Goal: Check status: Check status

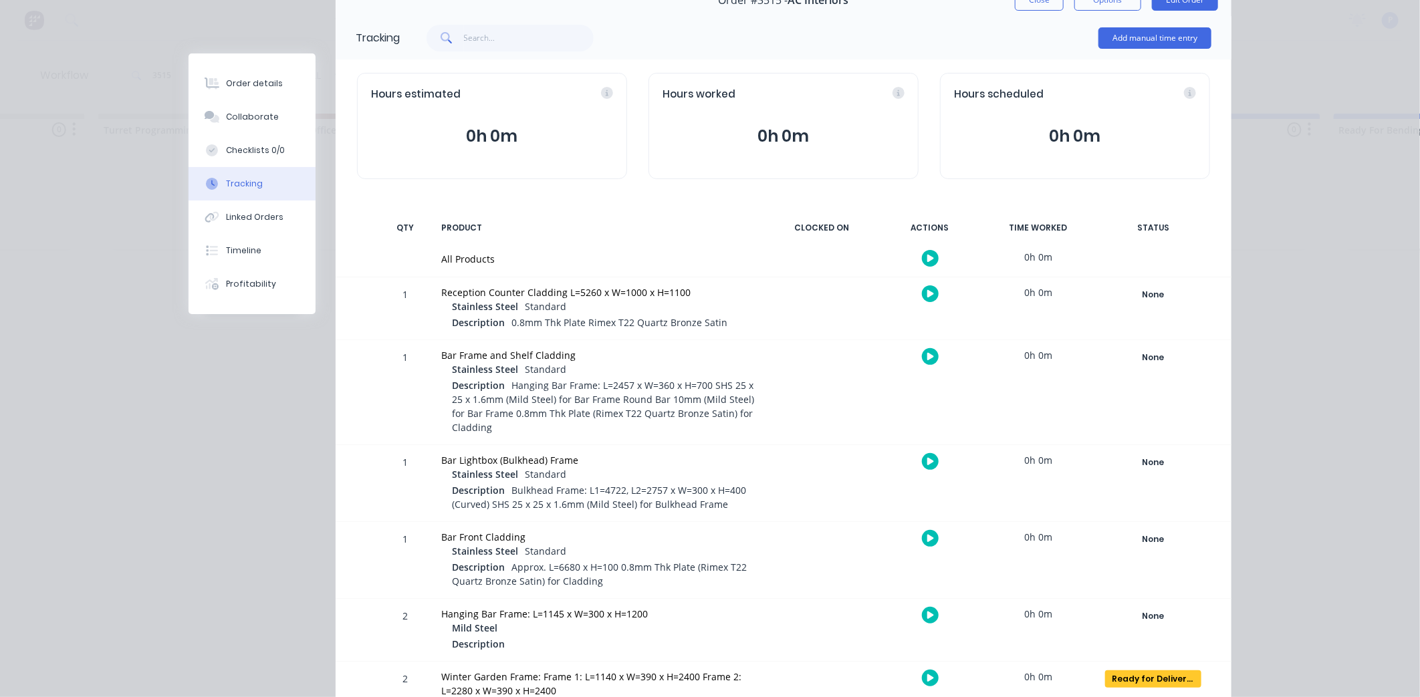
scroll to position [68, 0]
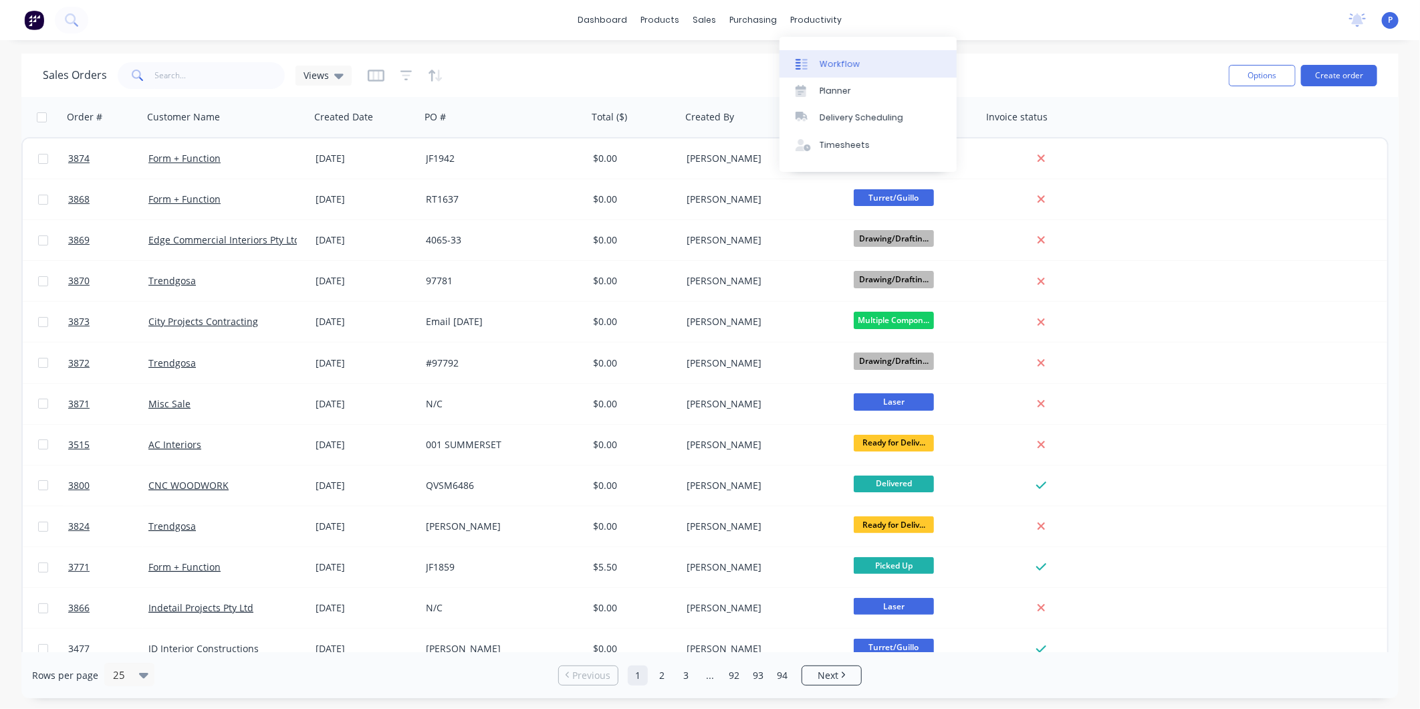
click at [825, 62] on div "Workflow" at bounding box center [840, 64] width 40 height 12
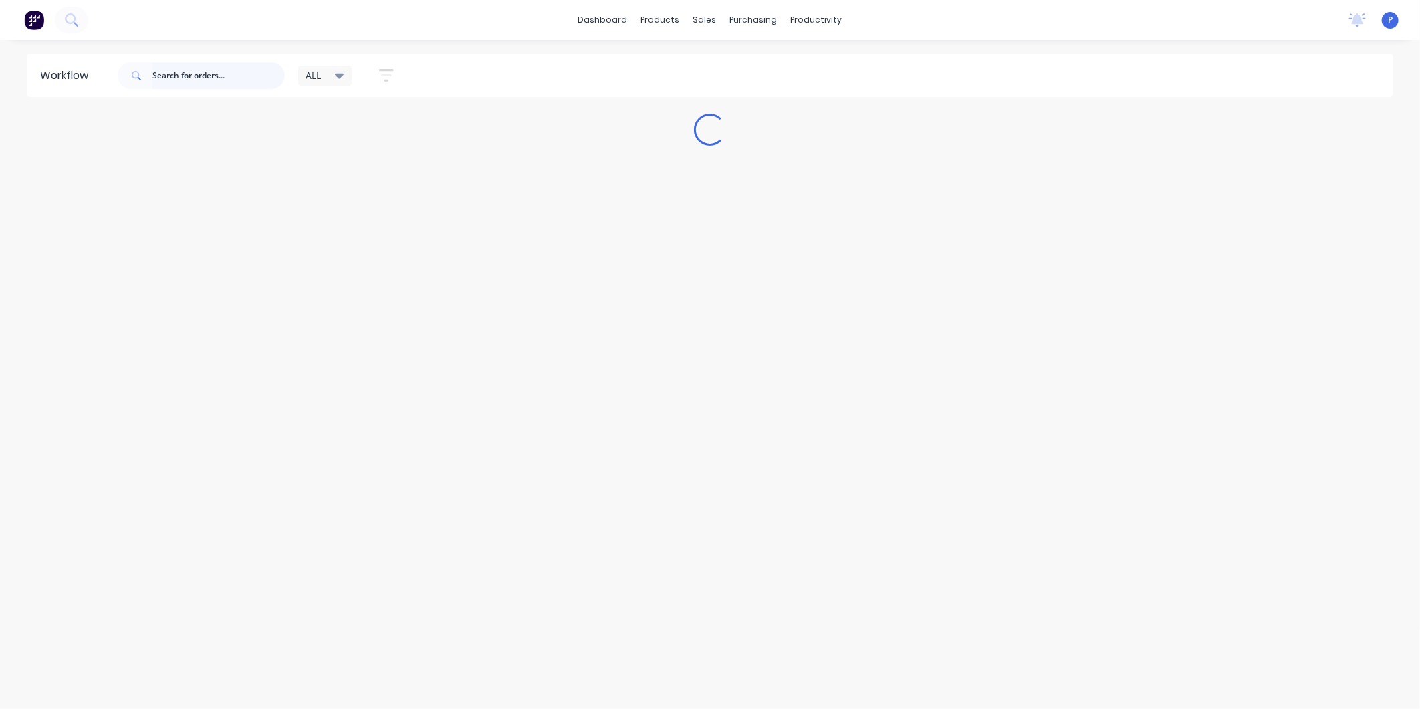
click at [249, 68] on input "text" at bounding box center [218, 75] width 132 height 27
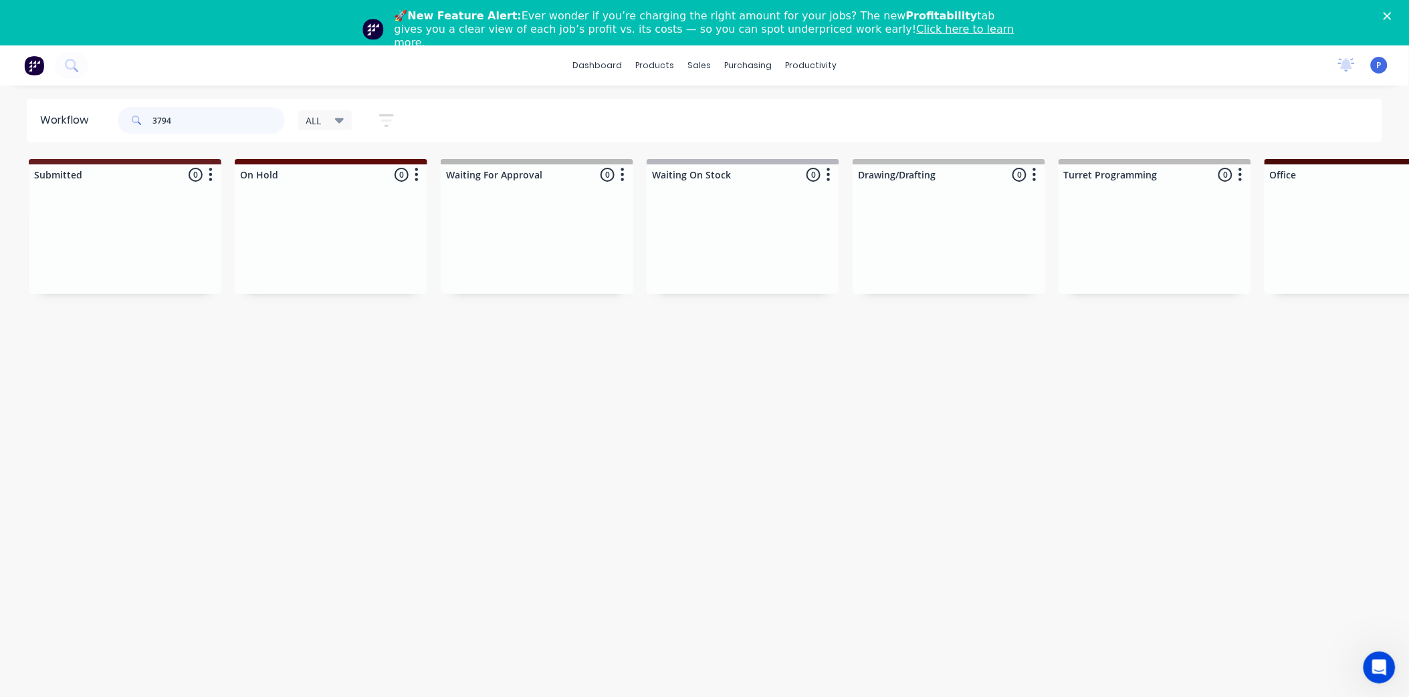
type input "3794"
click at [1391, 15] on polygon "Close" at bounding box center [1387, 16] width 8 height 8
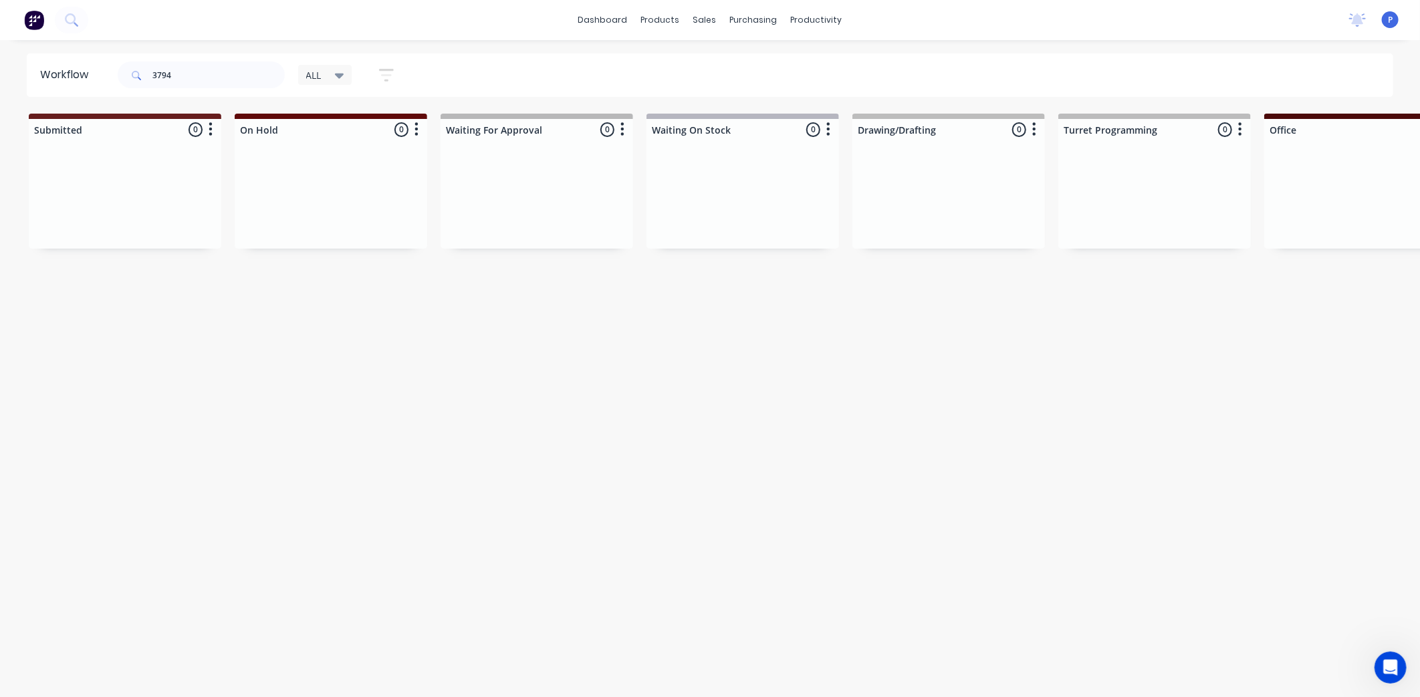
click at [437, 617] on html "dashboard products sales purchasing productivity dashboard products Product Cat…" at bounding box center [710, 308] width 1420 height 617
click at [726, 55] on link "Sales Orders" at bounding box center [775, 63] width 177 height 27
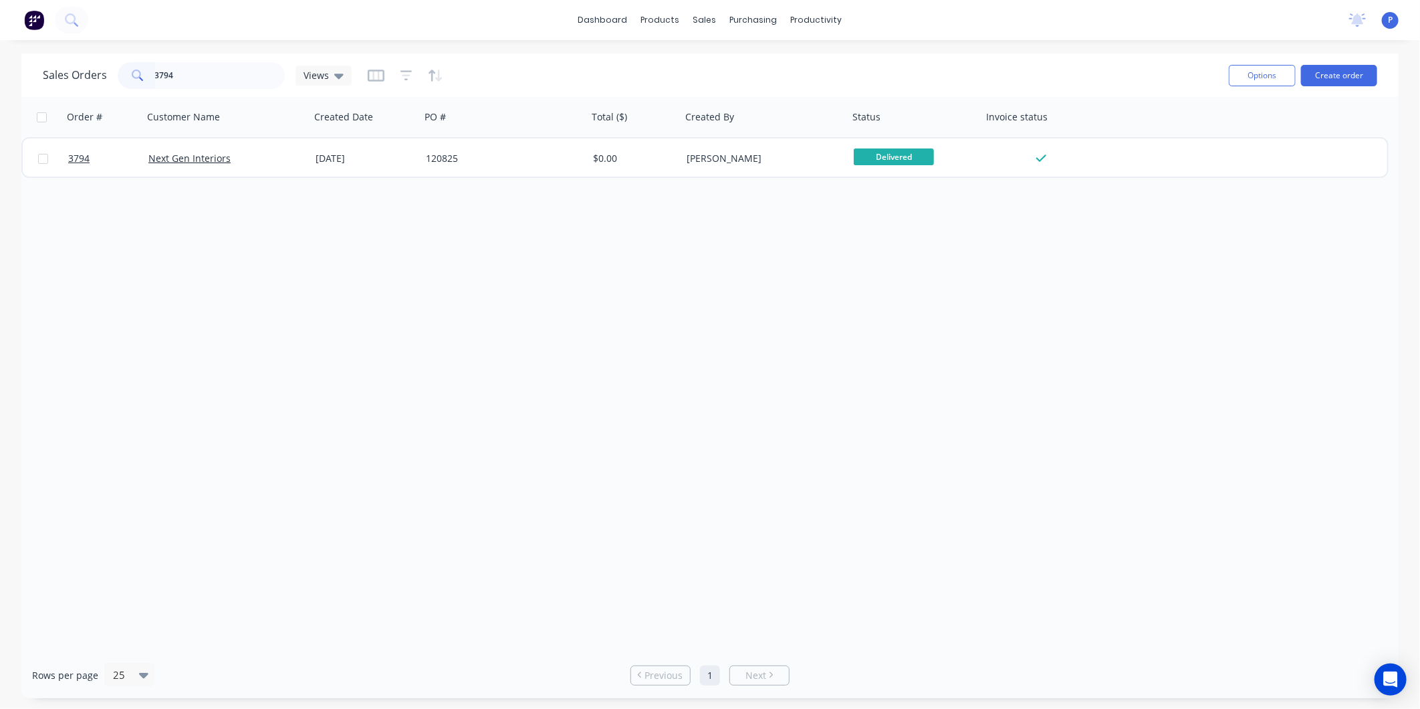
type input "3794"
click at [215, 156] on link "Next Gen Interiors" at bounding box center [189, 158] width 82 height 13
click at [550, 170] on div "120825" at bounding box center [504, 158] width 167 height 40
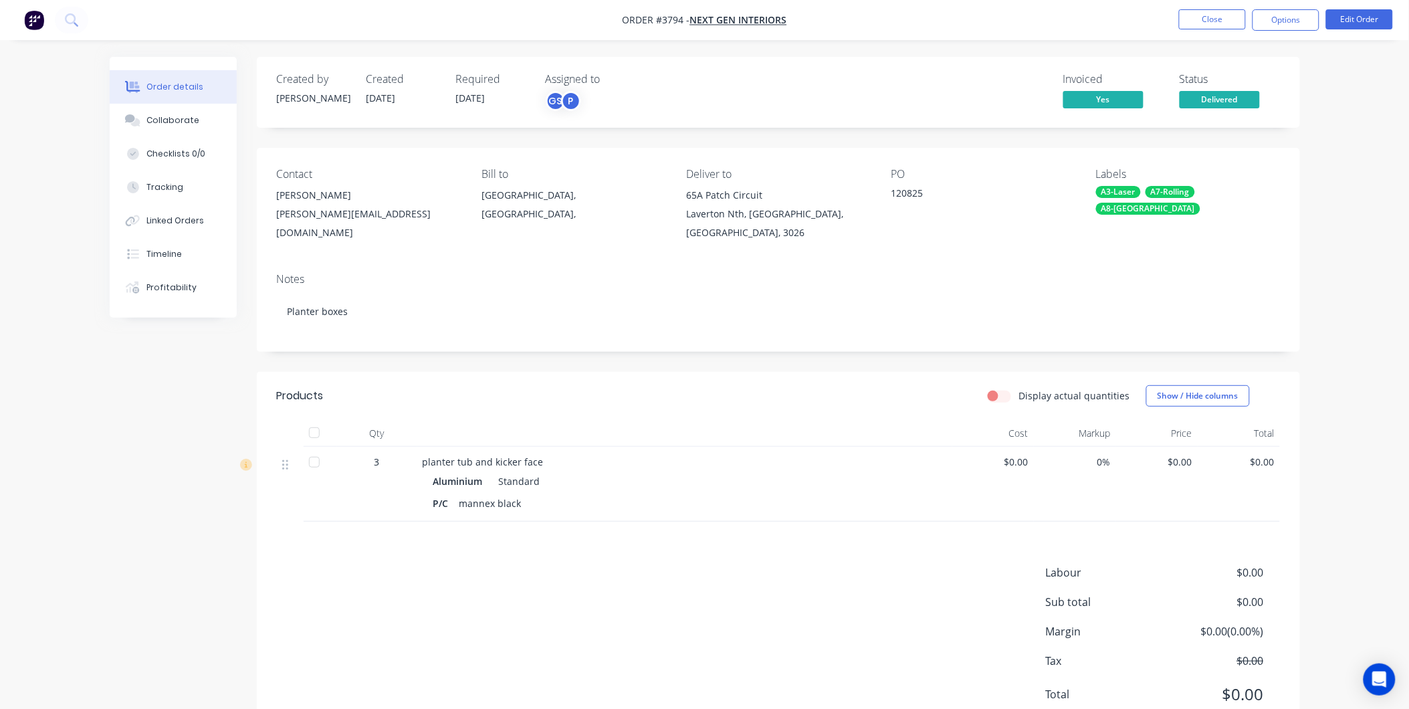
click at [309, 424] on div at bounding box center [314, 432] width 27 height 27
click at [208, 186] on button "Tracking" at bounding box center [173, 186] width 127 height 33
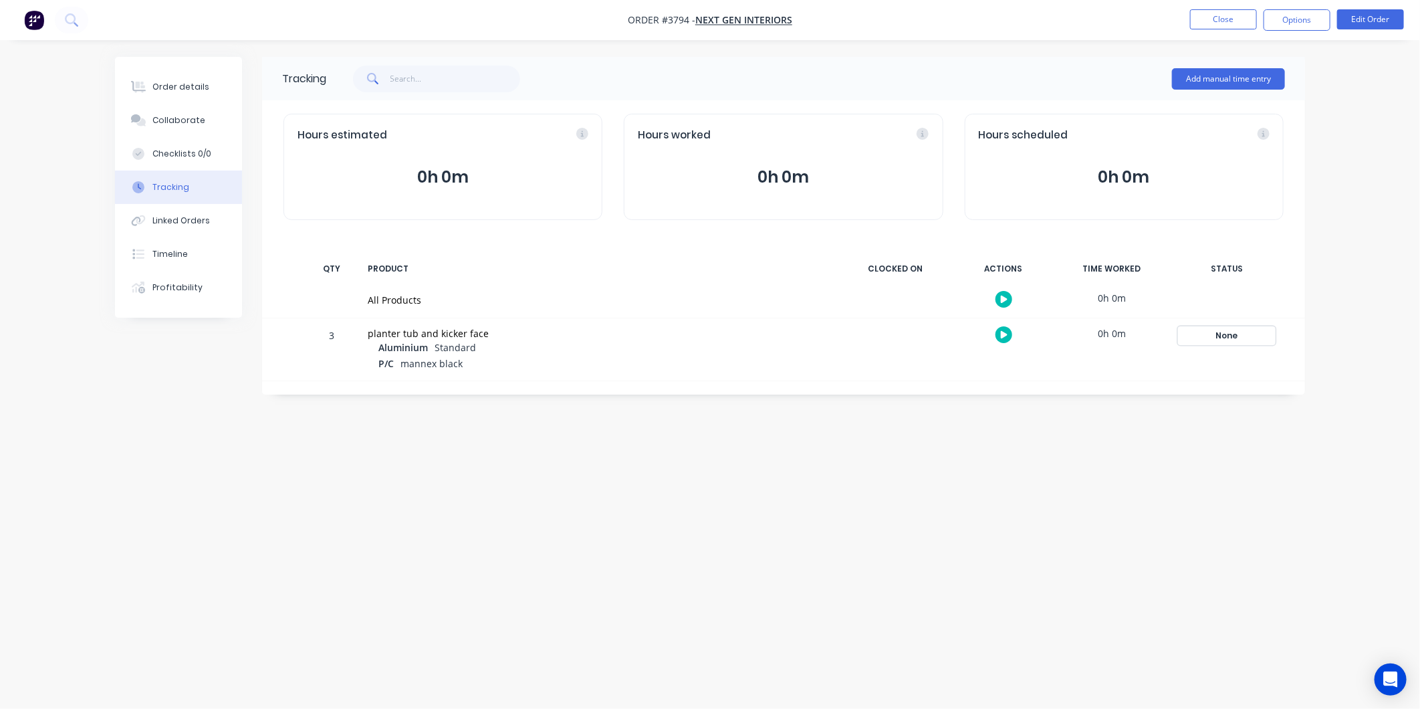
click at [1240, 338] on div "None" at bounding box center [1227, 335] width 96 height 17
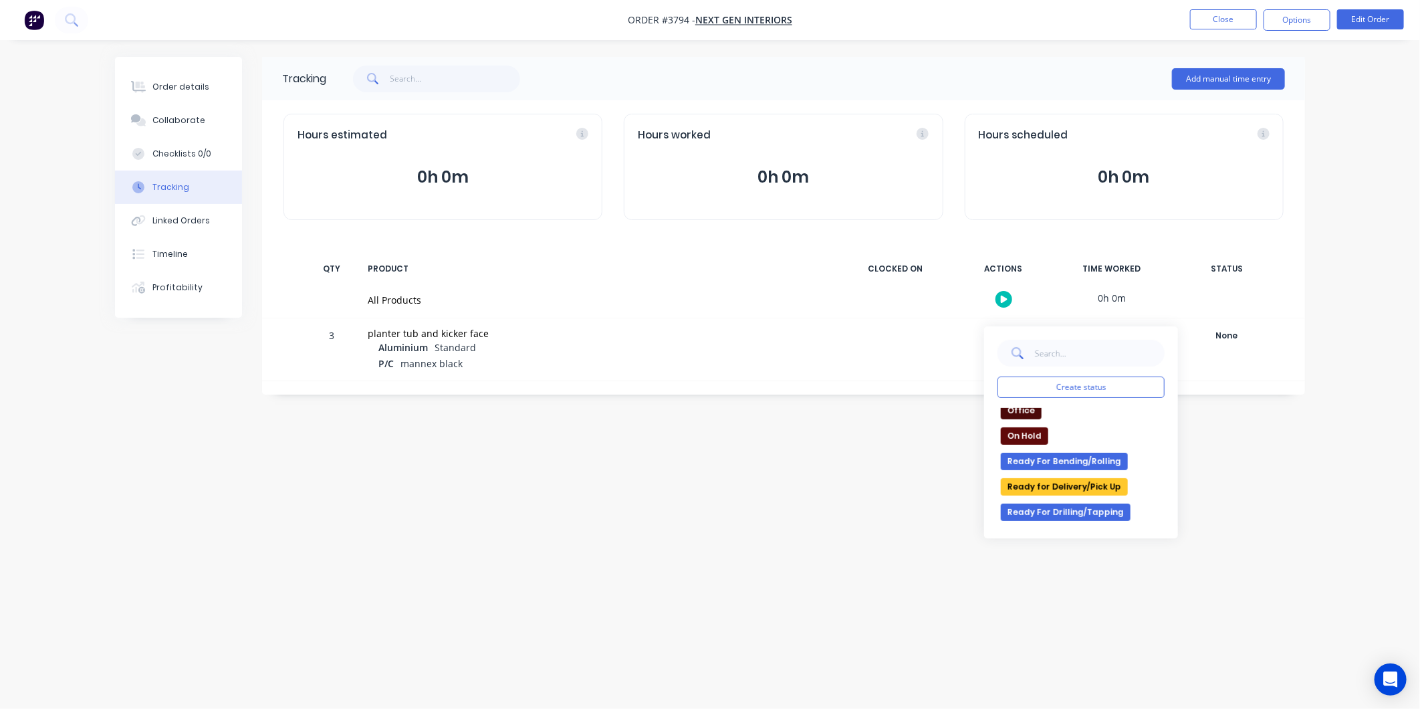
scroll to position [199, 0]
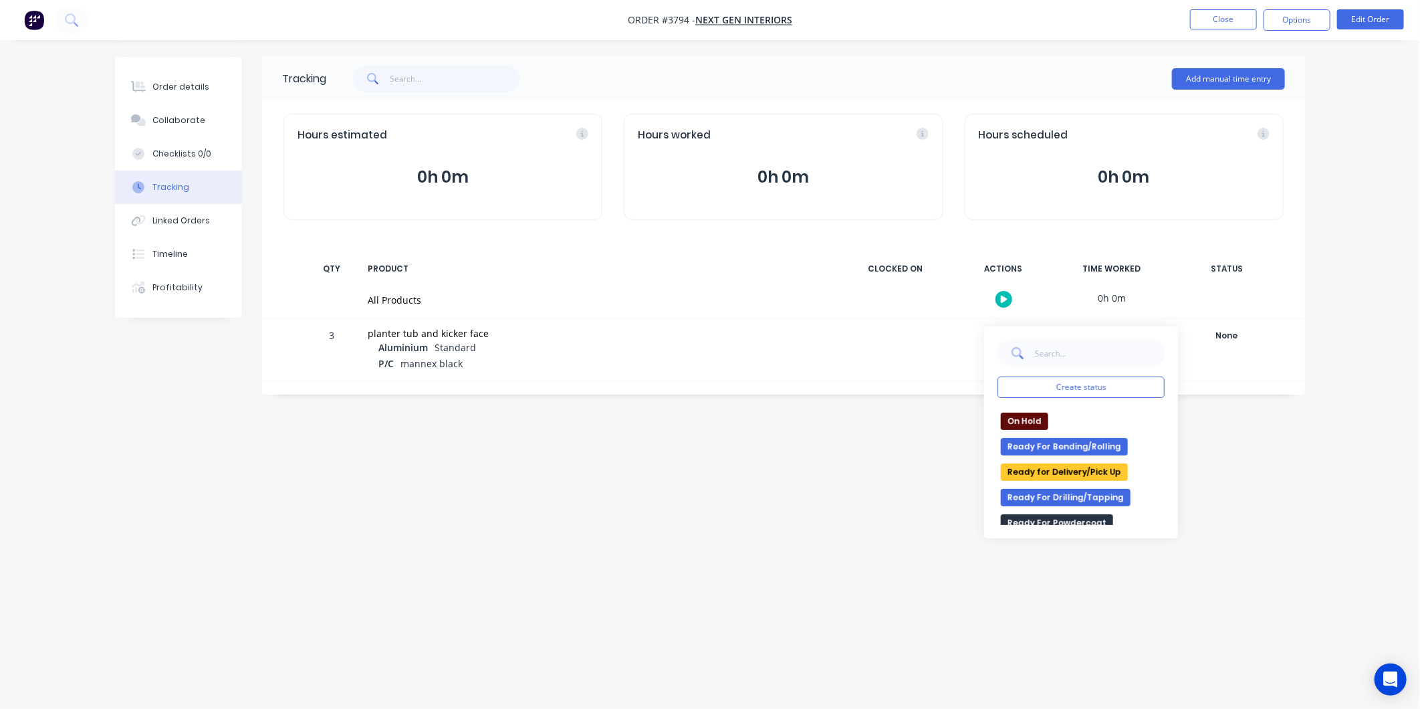
click at [1101, 469] on button "Ready for Delivery/Pick Up" at bounding box center [1064, 471] width 127 height 17
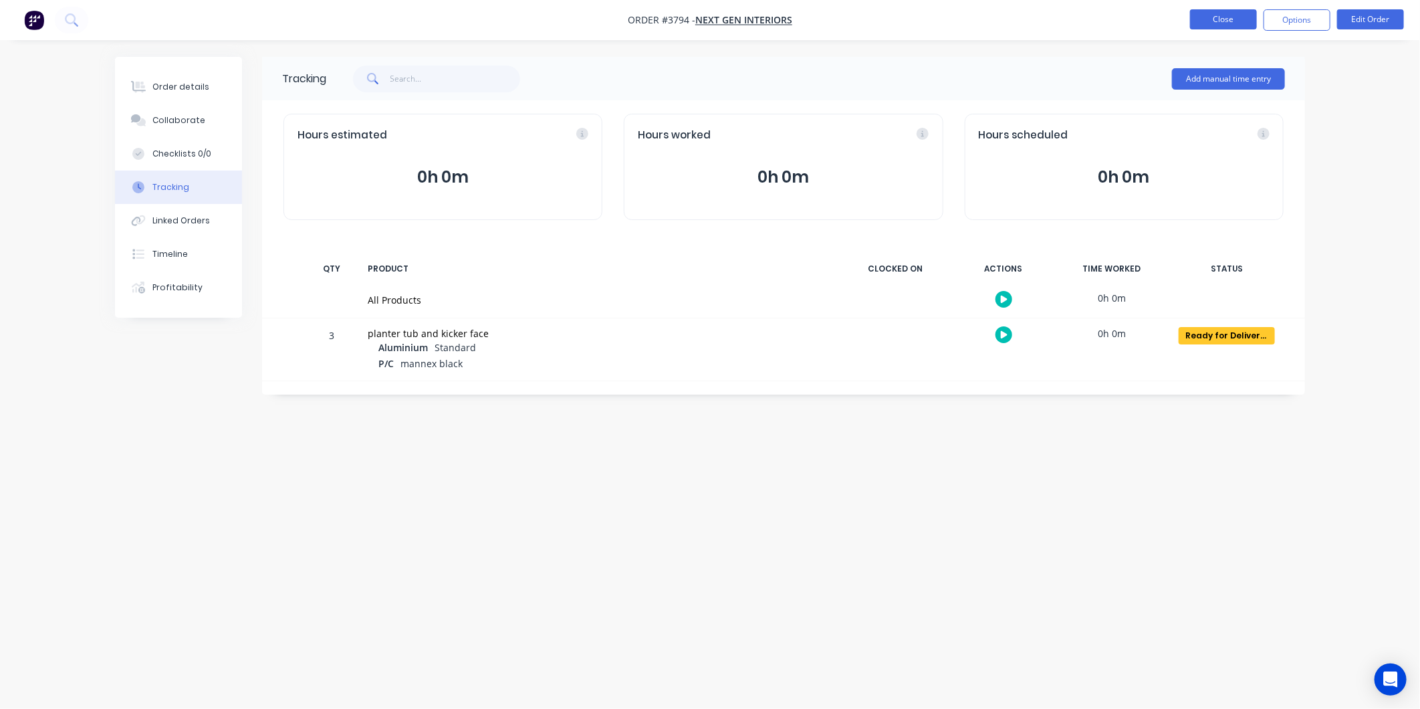
click at [1220, 15] on button "Close" at bounding box center [1223, 19] width 67 height 20
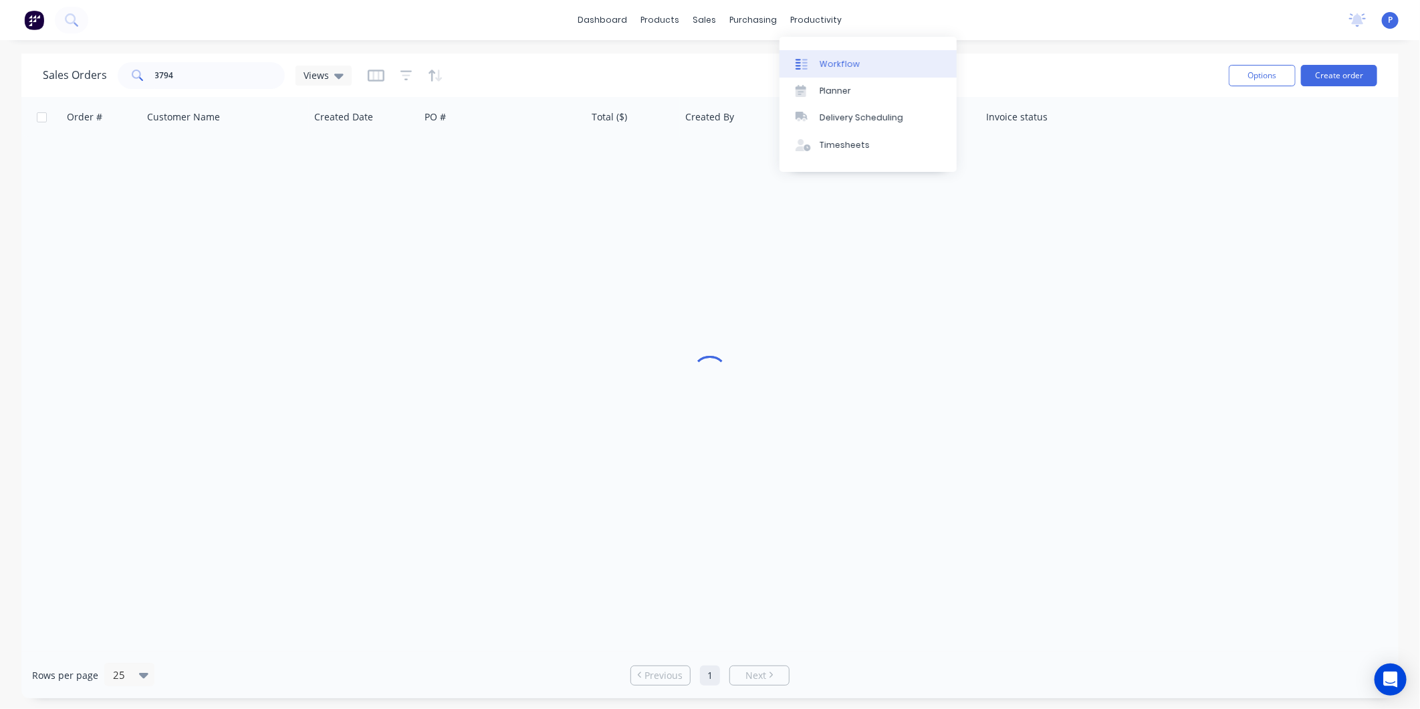
click at [821, 62] on div "Workflow" at bounding box center [840, 64] width 40 height 12
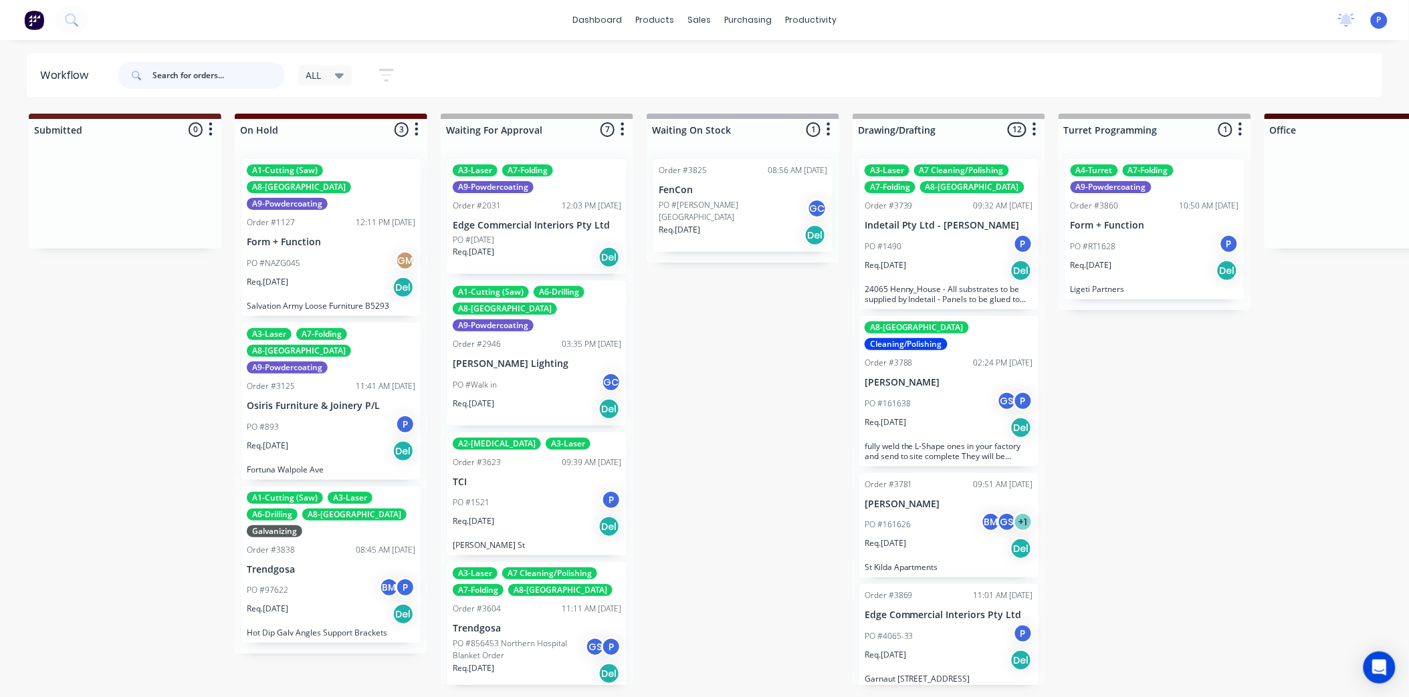
click at [195, 68] on input "text" at bounding box center [218, 75] width 132 height 27
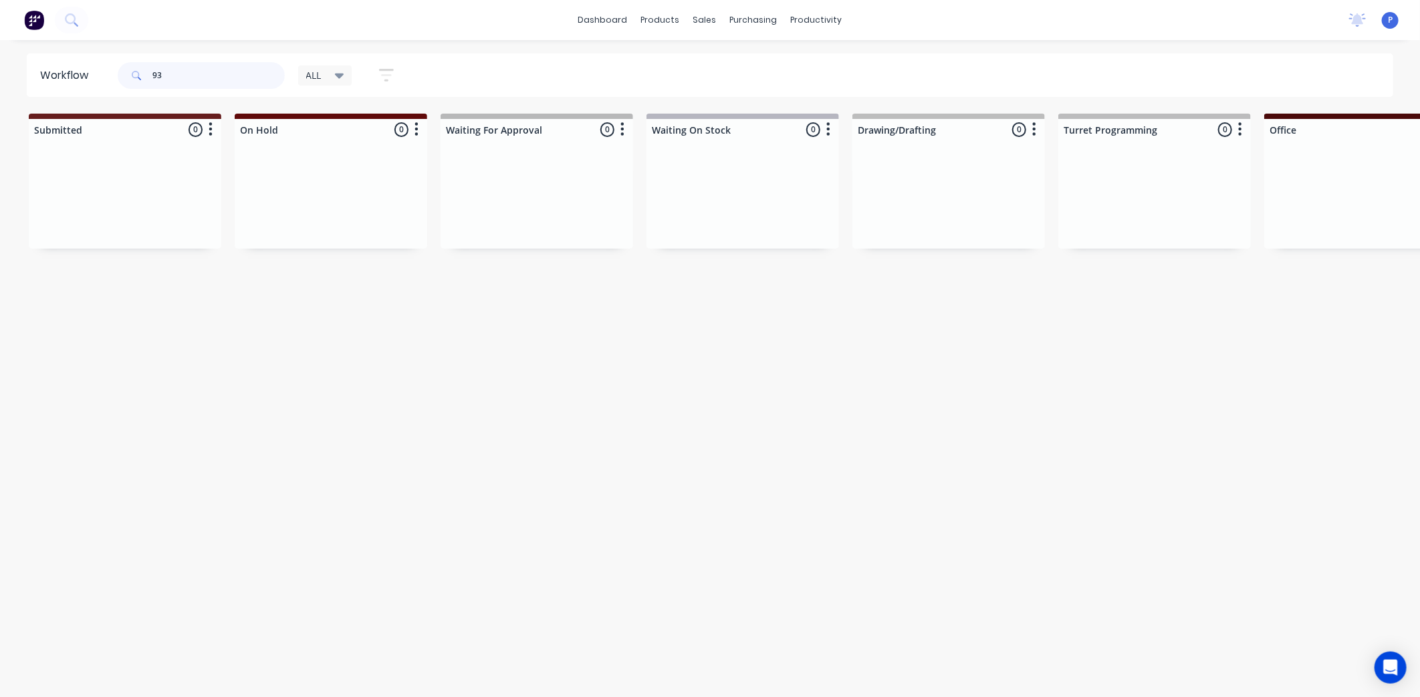
type input "9"
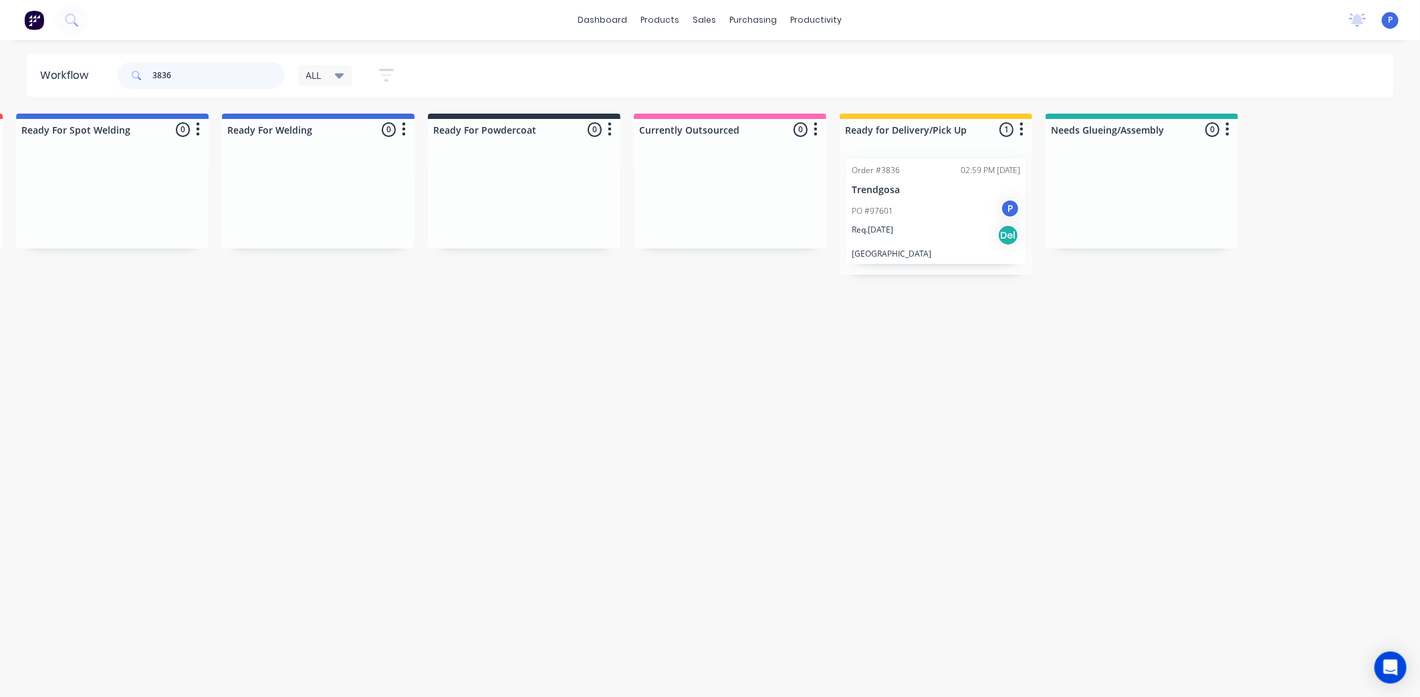
scroll to position [0, 2942]
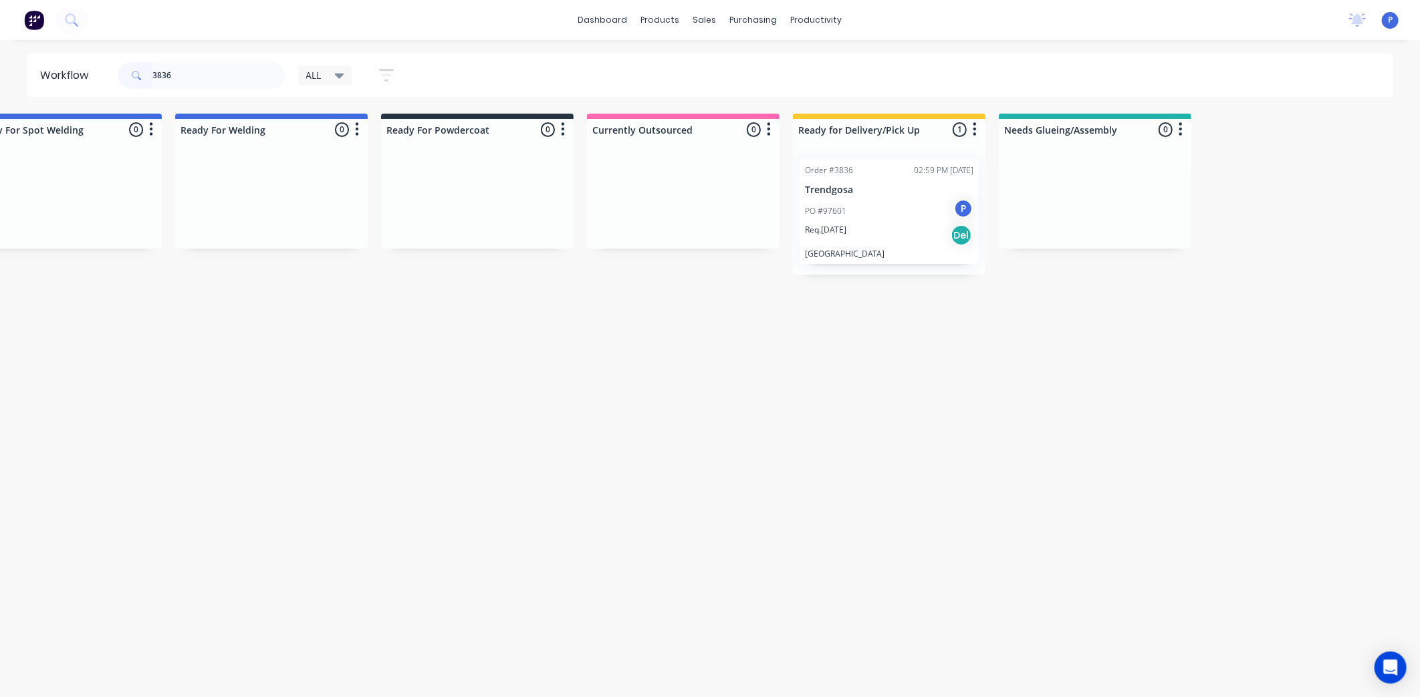
click at [848, 244] on div "Req. 26/08/25 Del" at bounding box center [889, 235] width 168 height 23
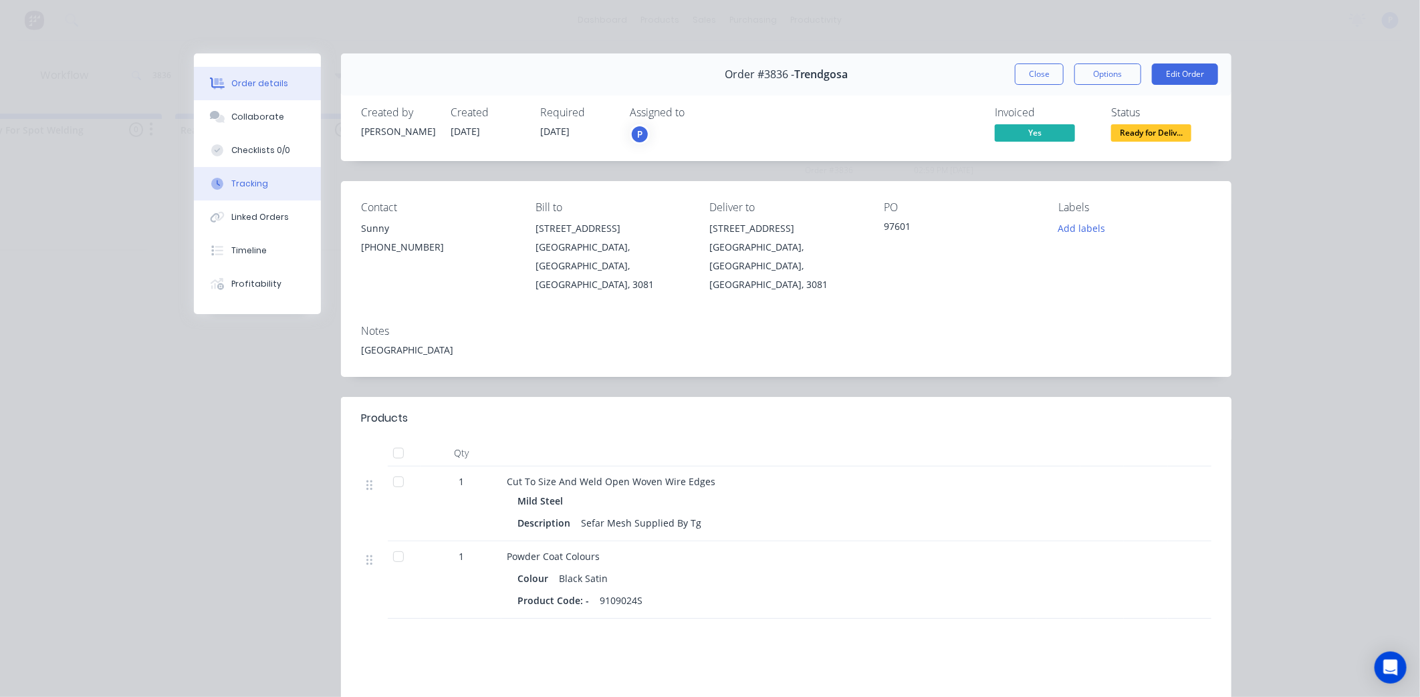
click at [291, 183] on button "Tracking" at bounding box center [257, 183] width 127 height 33
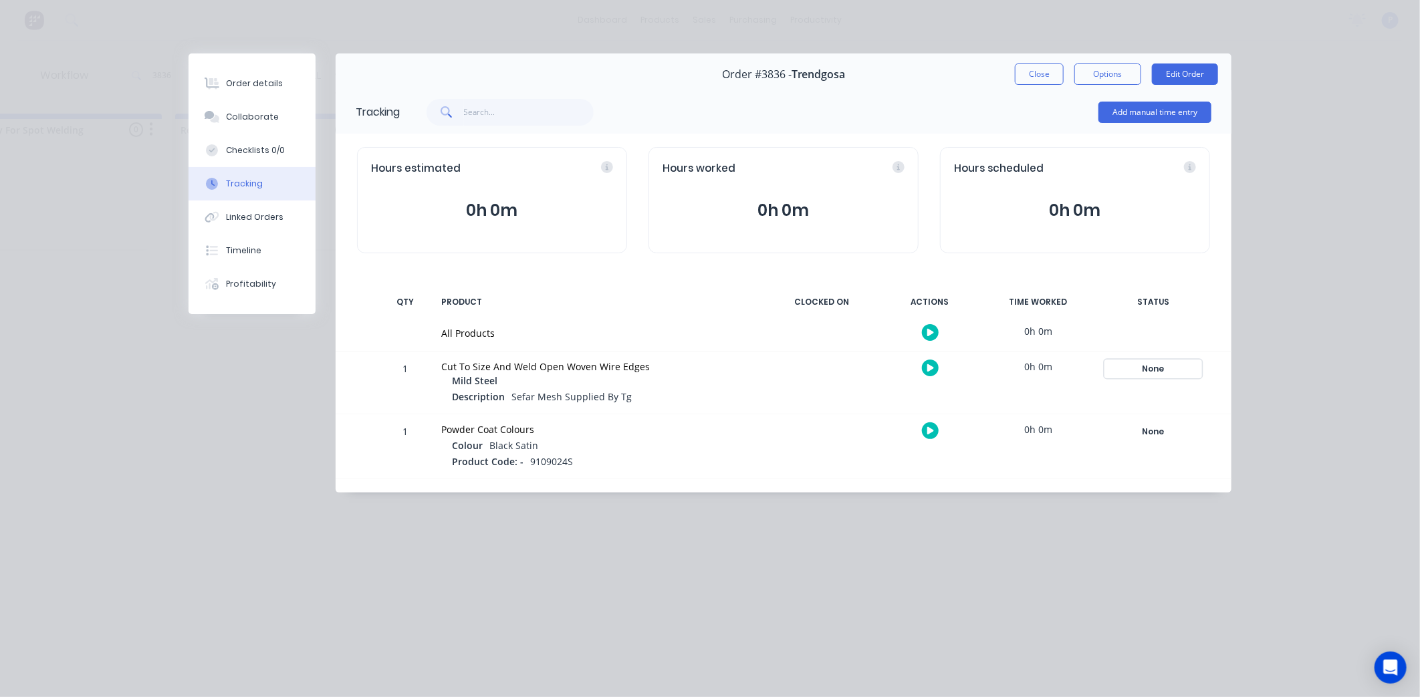
click at [1145, 362] on div "None" at bounding box center [1153, 368] width 96 height 17
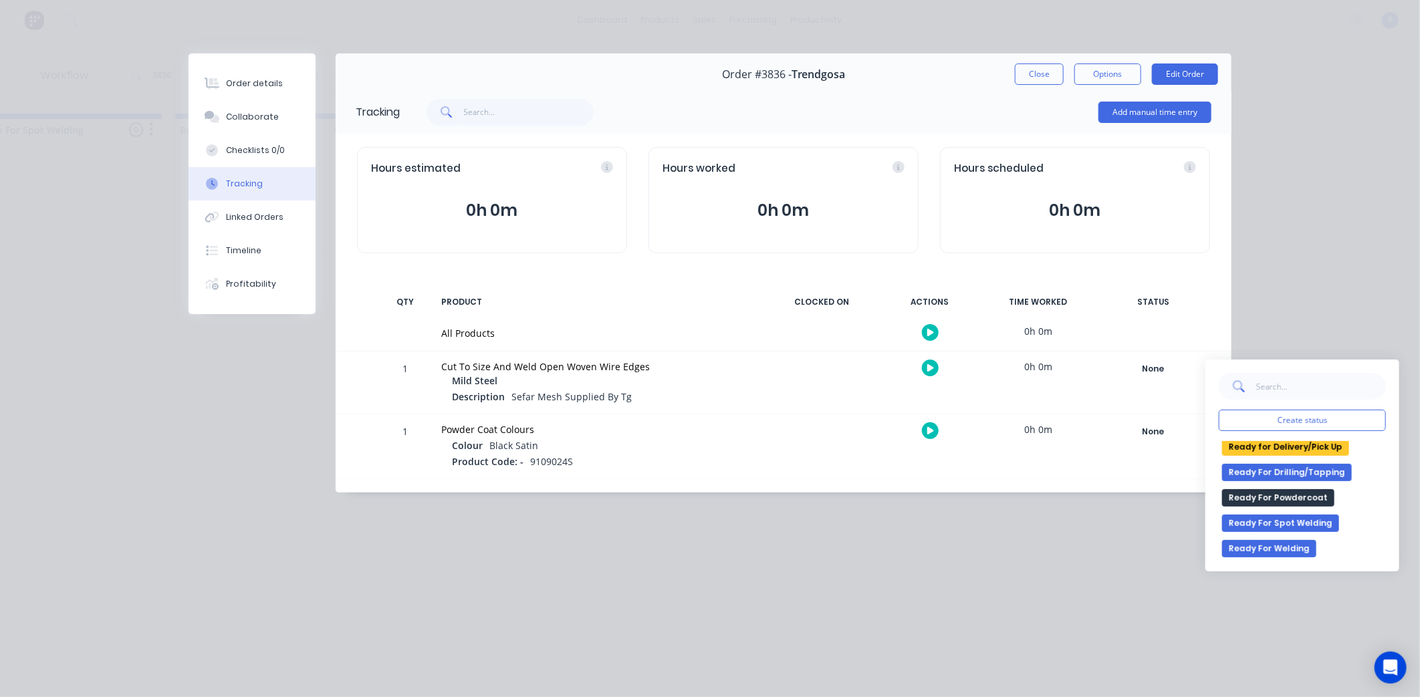
scroll to position [246, 0]
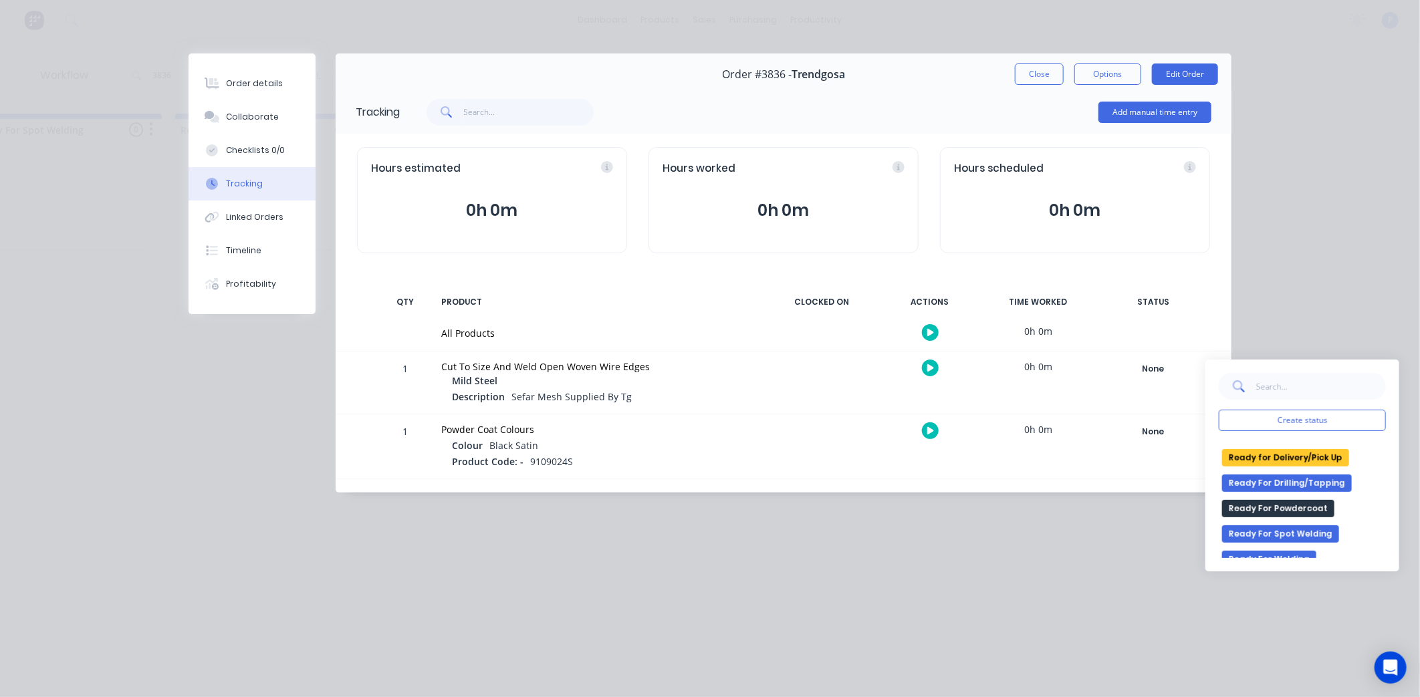
click at [1316, 452] on button "Ready for Delivery/Pick Up" at bounding box center [1285, 457] width 127 height 17
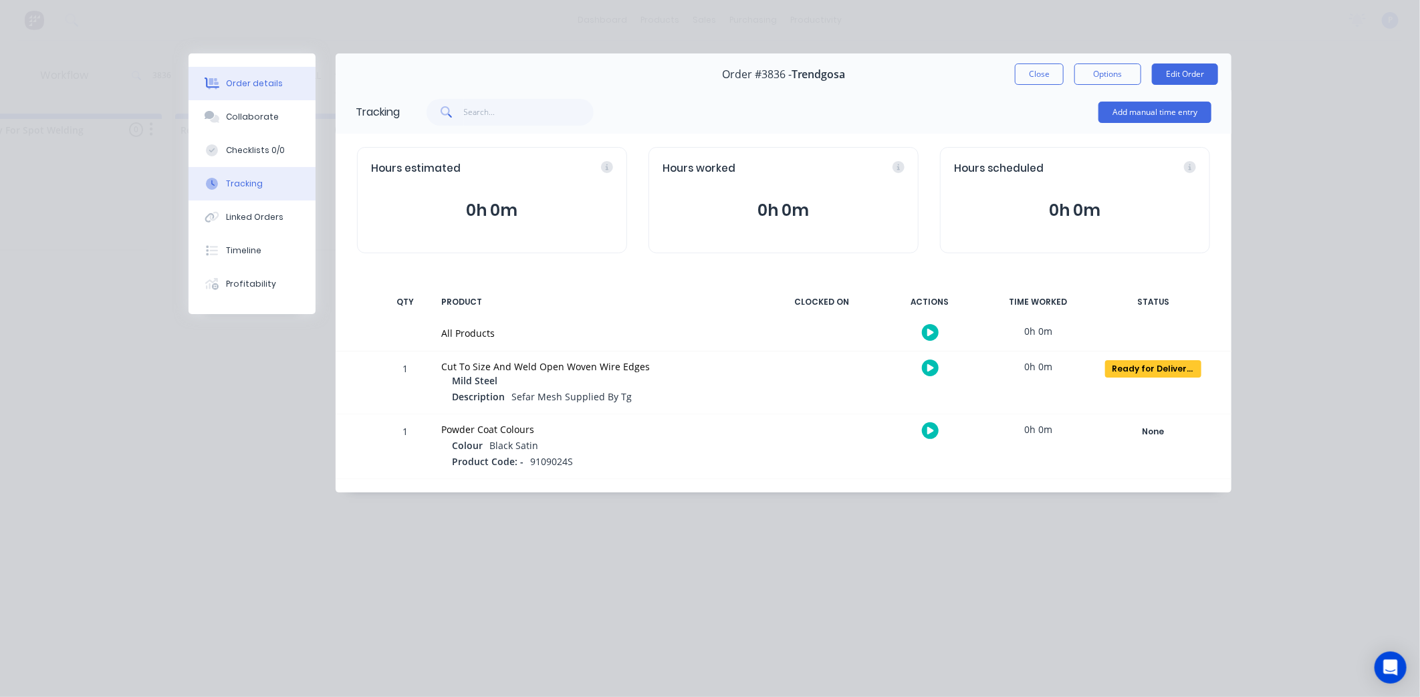
click at [273, 95] on button "Order details" at bounding box center [252, 83] width 127 height 33
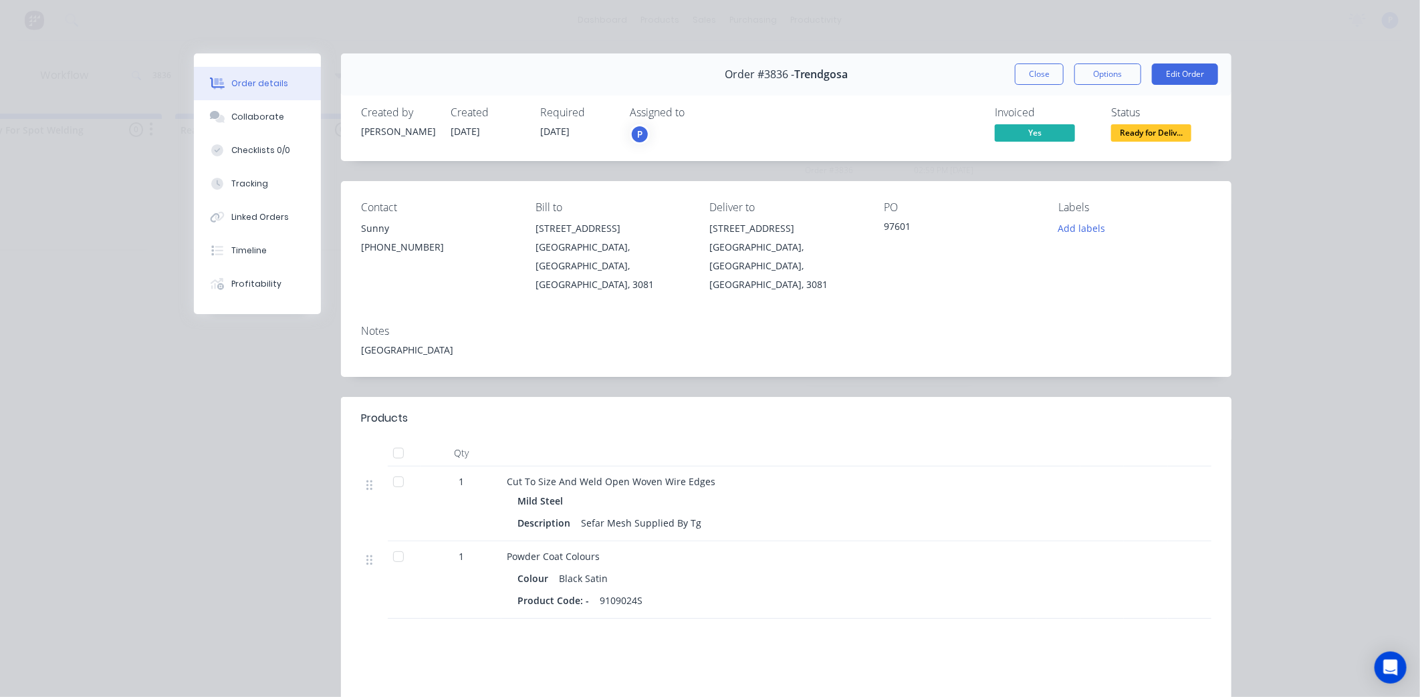
click at [412, 440] on div at bounding box center [404, 453] width 33 height 27
click at [401, 440] on div at bounding box center [398, 453] width 27 height 27
click at [1067, 74] on div "Close Options Edit Order" at bounding box center [1116, 74] width 203 height 21
click at [1047, 72] on button "Close" at bounding box center [1039, 74] width 49 height 21
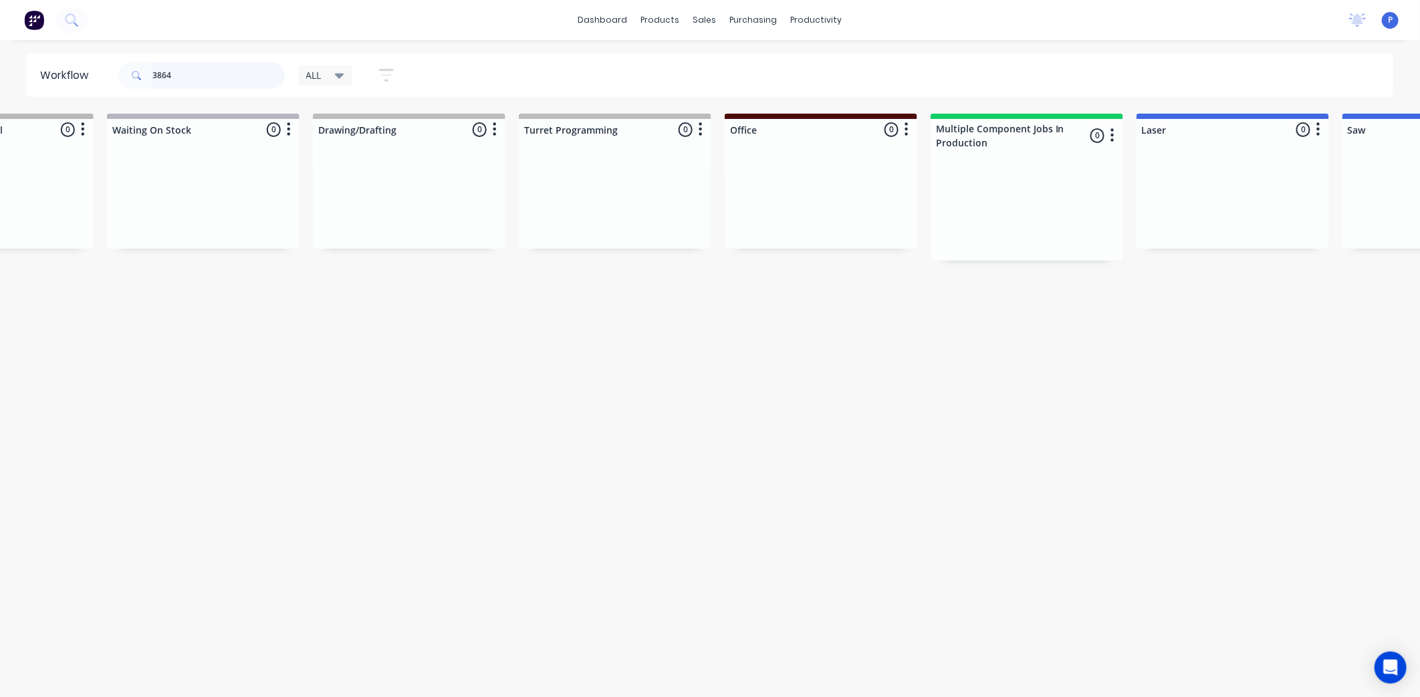
scroll to position [0, 0]
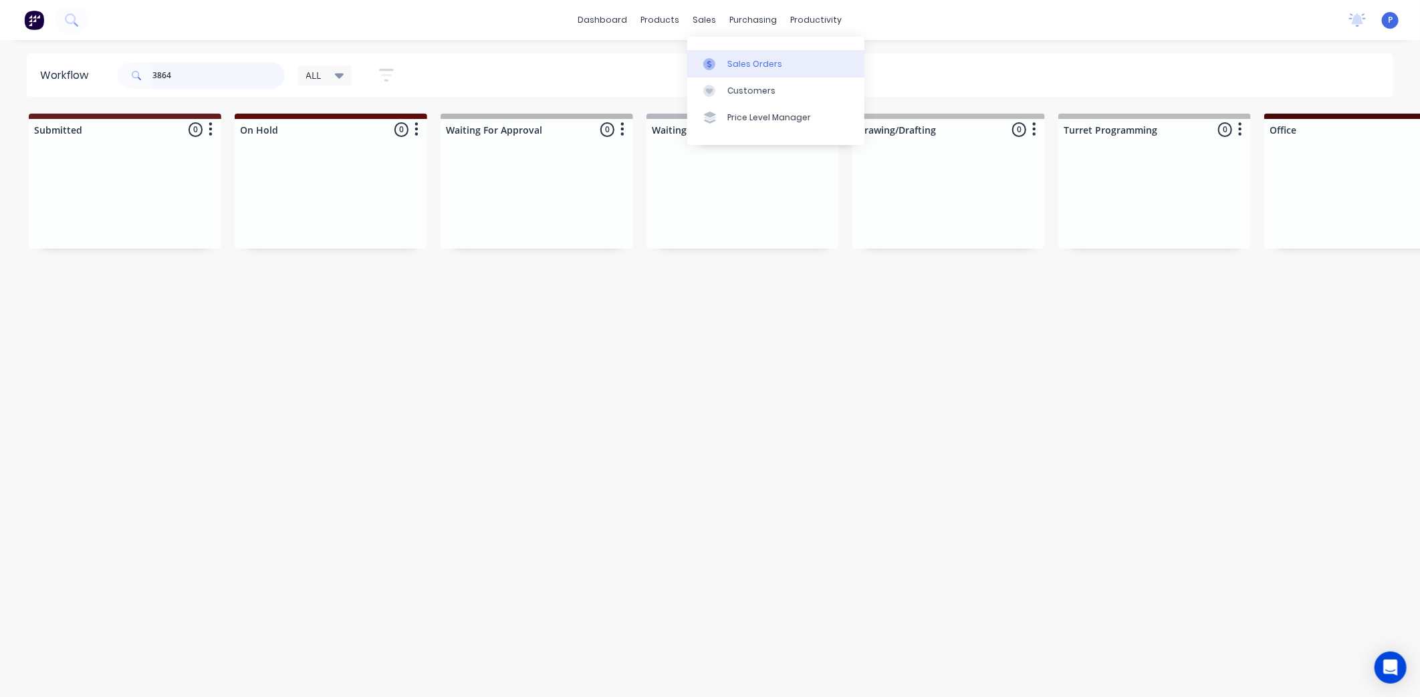
type input "3864"
click at [729, 55] on link "Sales Orders" at bounding box center [775, 63] width 177 height 27
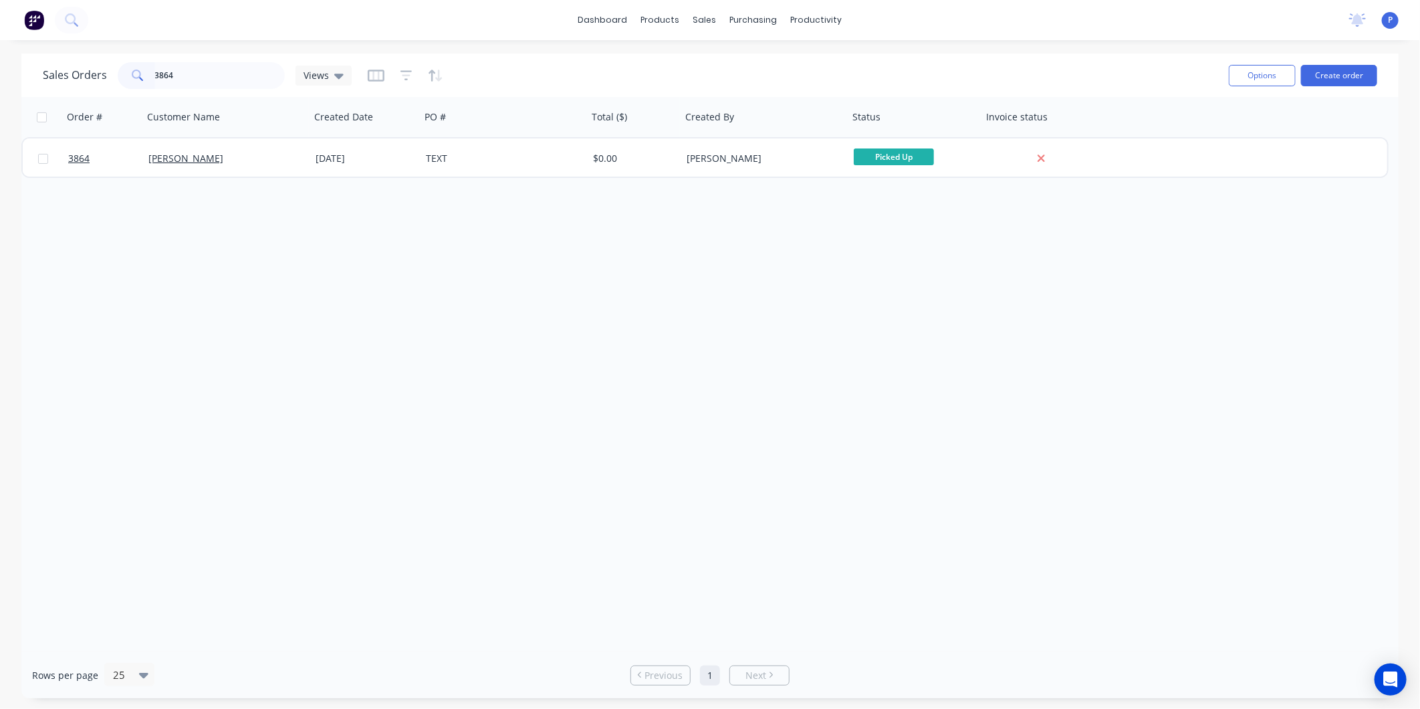
type input "3864"
click at [189, 165] on div "[PERSON_NAME]" at bounding box center [226, 158] width 167 height 40
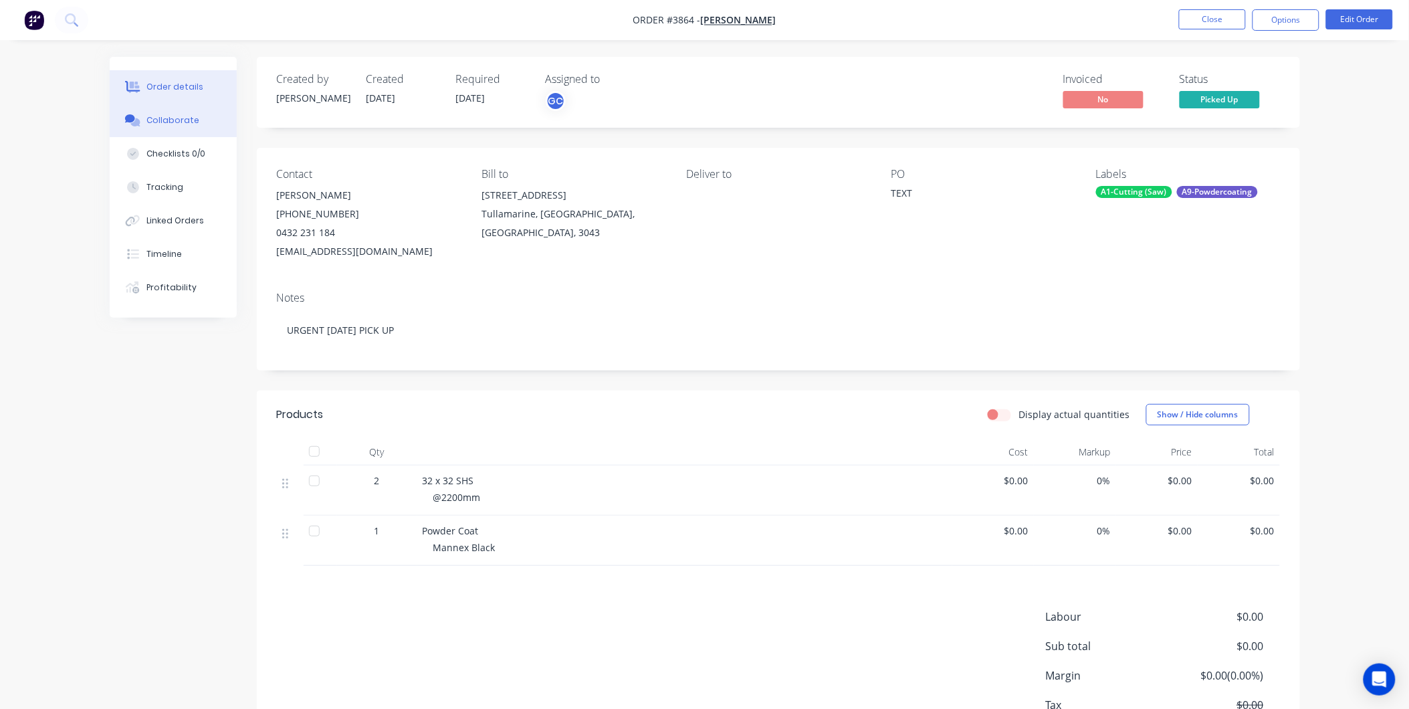
click at [190, 118] on div "Collaborate" at bounding box center [172, 120] width 53 height 12
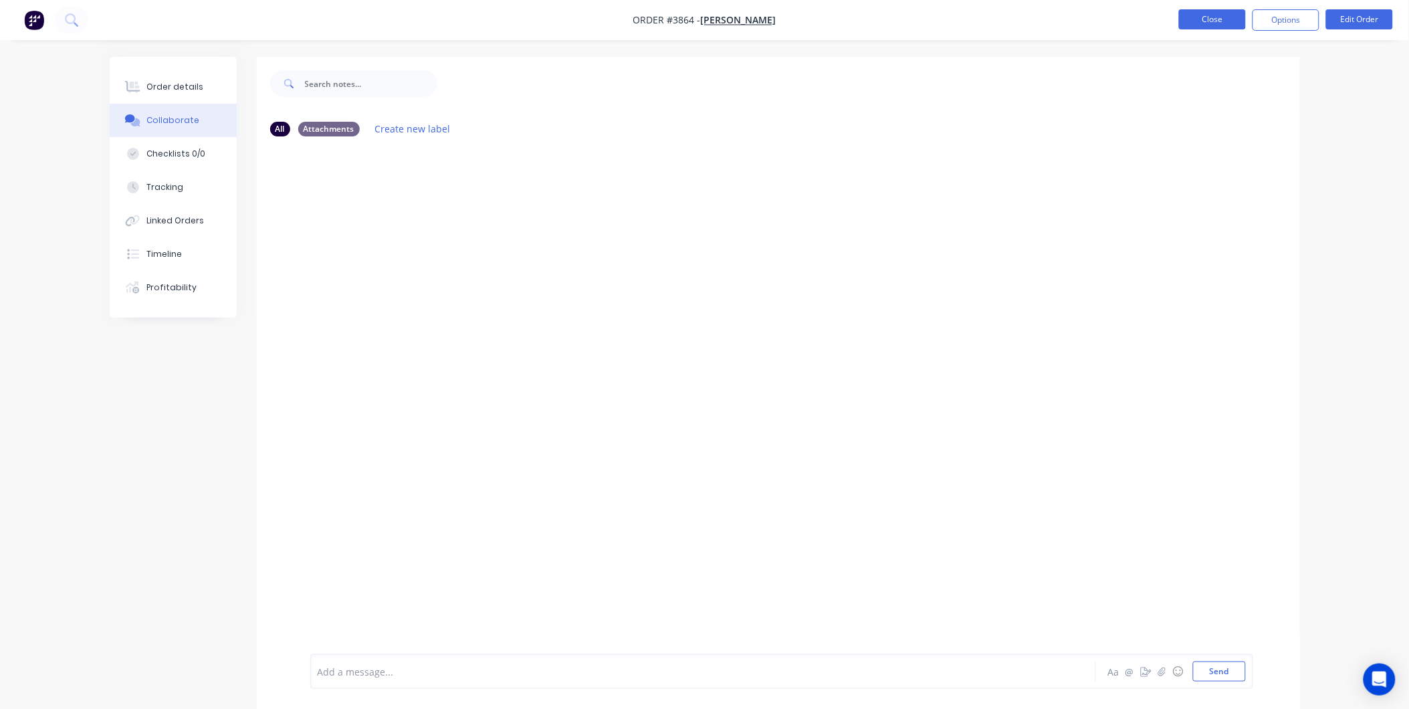
click at [1197, 25] on button "Close" at bounding box center [1212, 19] width 67 height 20
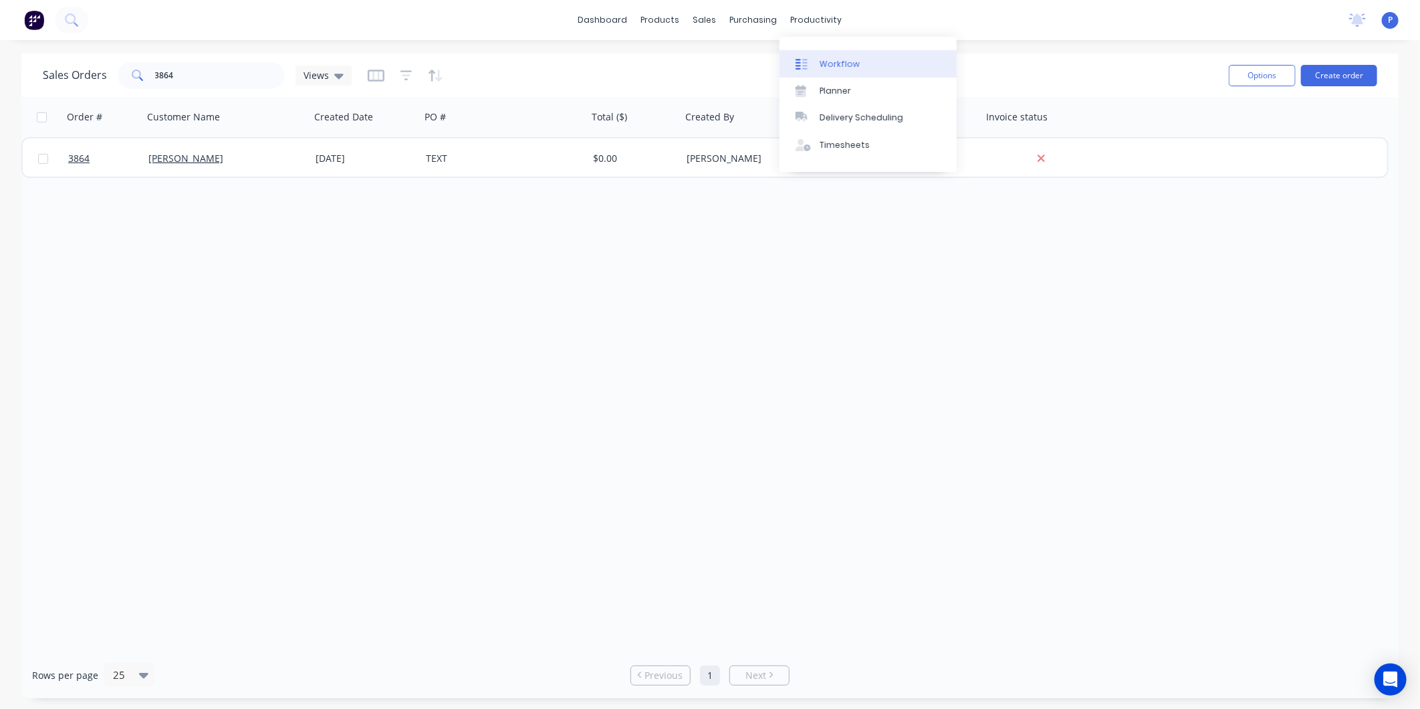
click at [818, 51] on link "Workflow" at bounding box center [868, 63] width 177 height 27
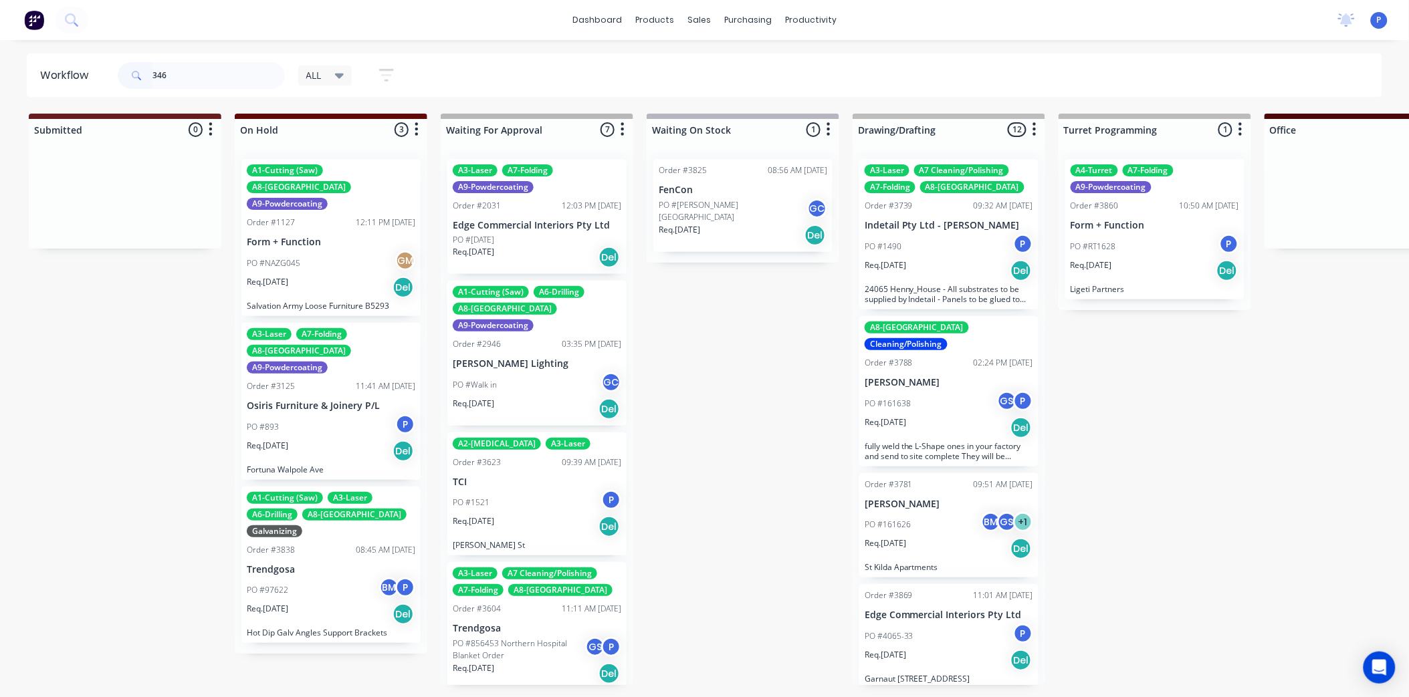
type input "3468"
